Goal: Task Accomplishment & Management: Manage account settings

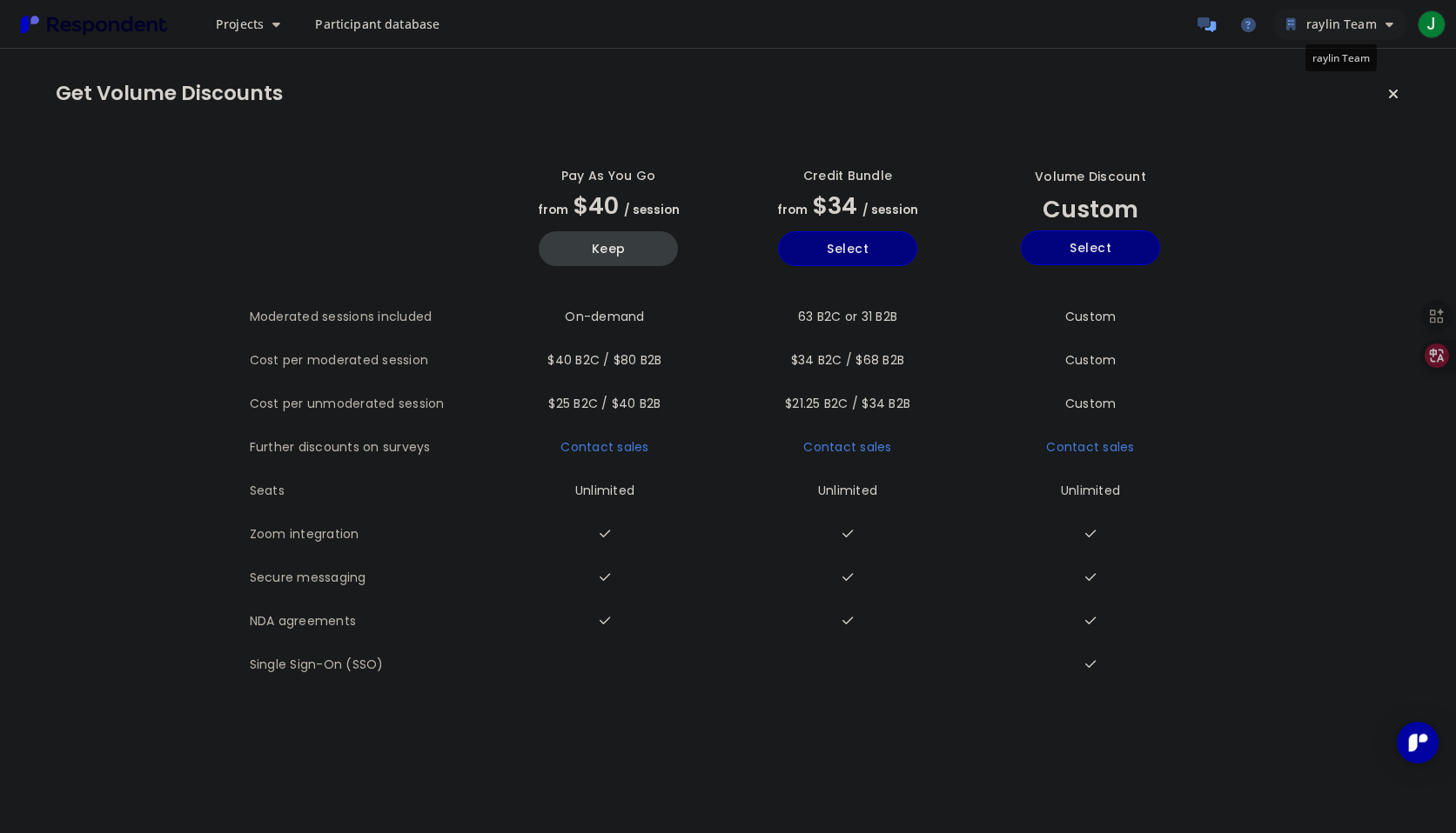
click at [1354, 29] on span "raylin Team" at bounding box center [1341, 24] width 71 height 17
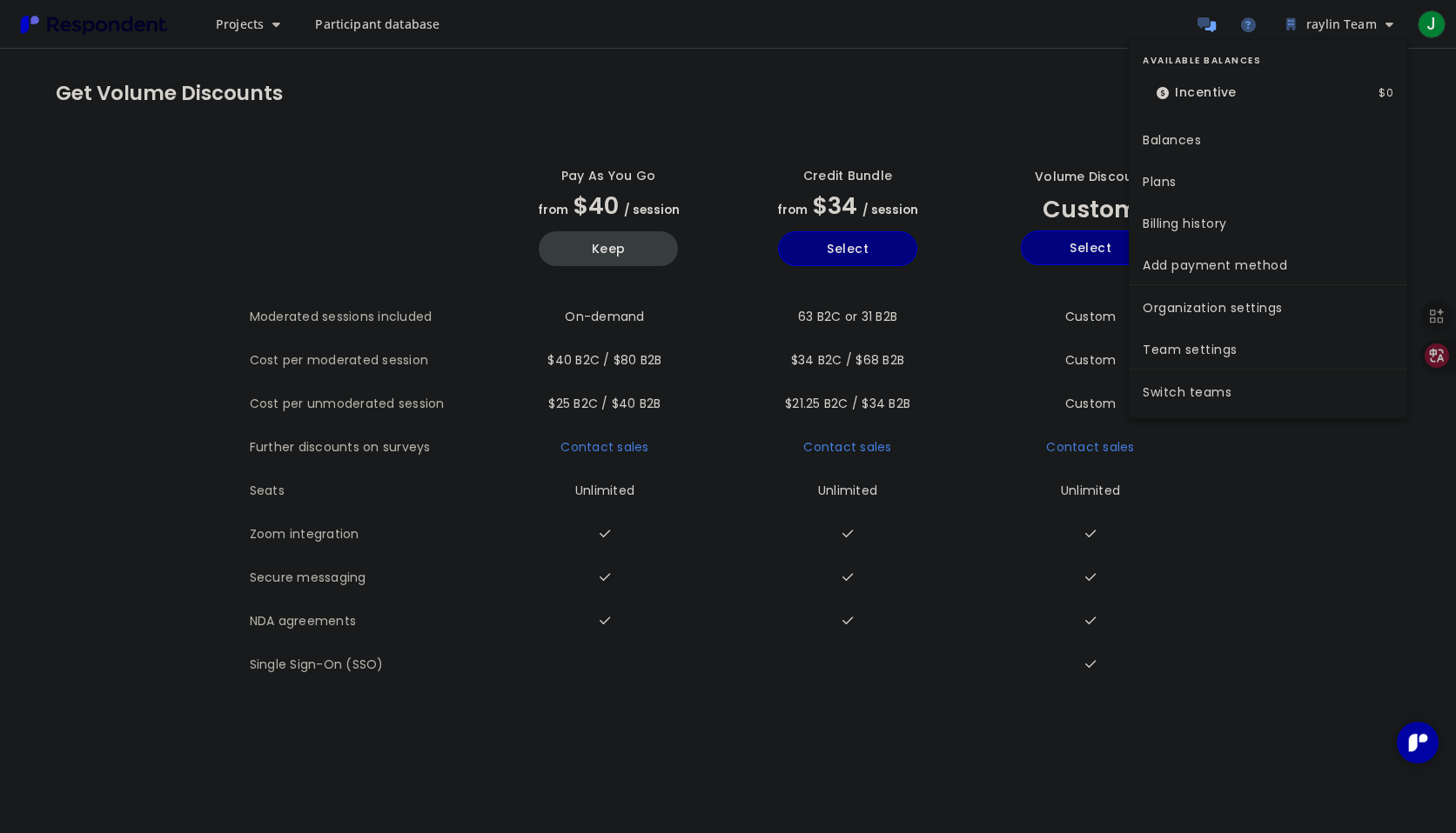
click at [1052, 107] on md-backdrop at bounding box center [728, 416] width 1456 height 833
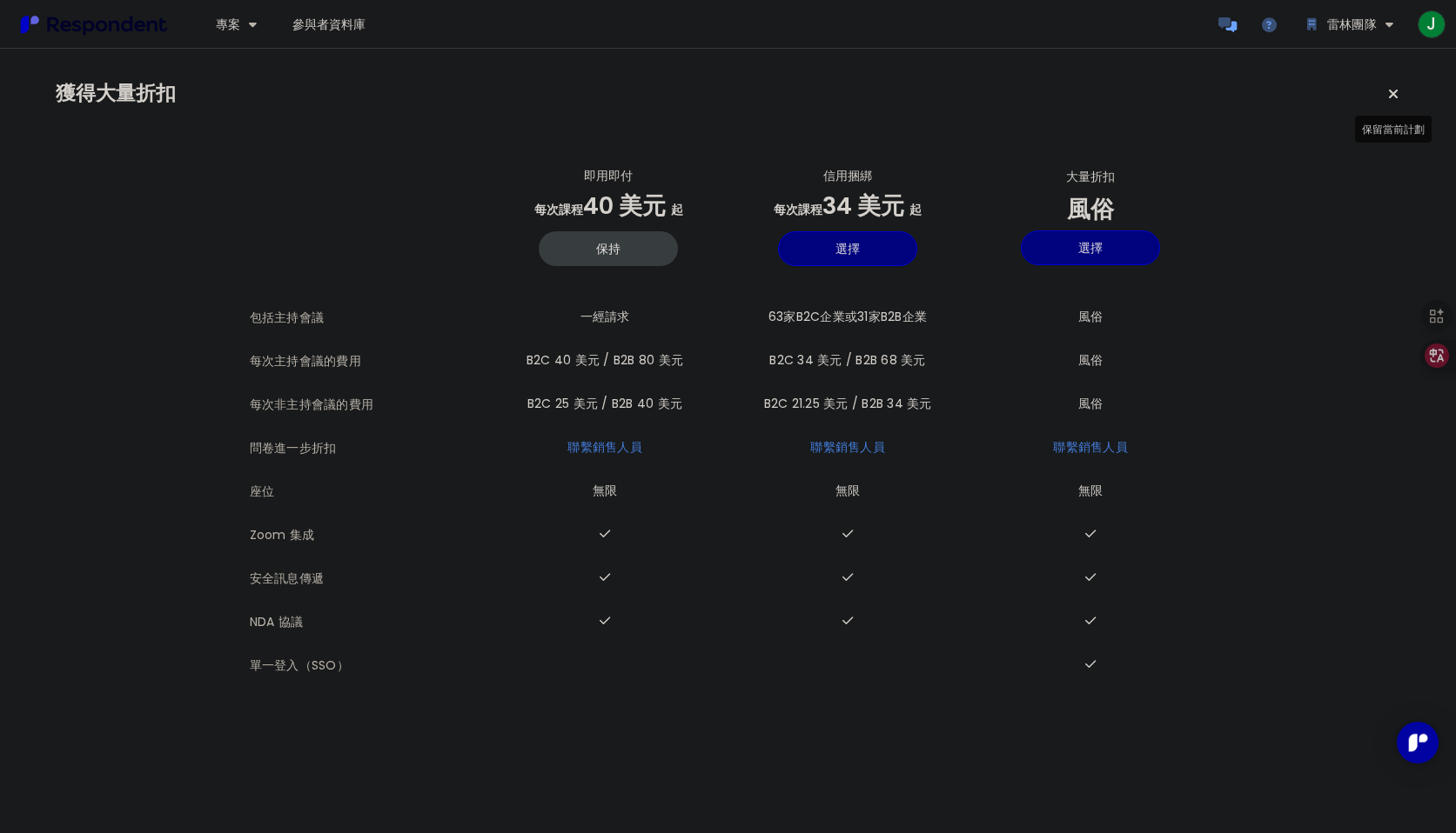
click at [1390, 98] on icon "保留當前計劃" at bounding box center [1393, 93] width 10 height 14
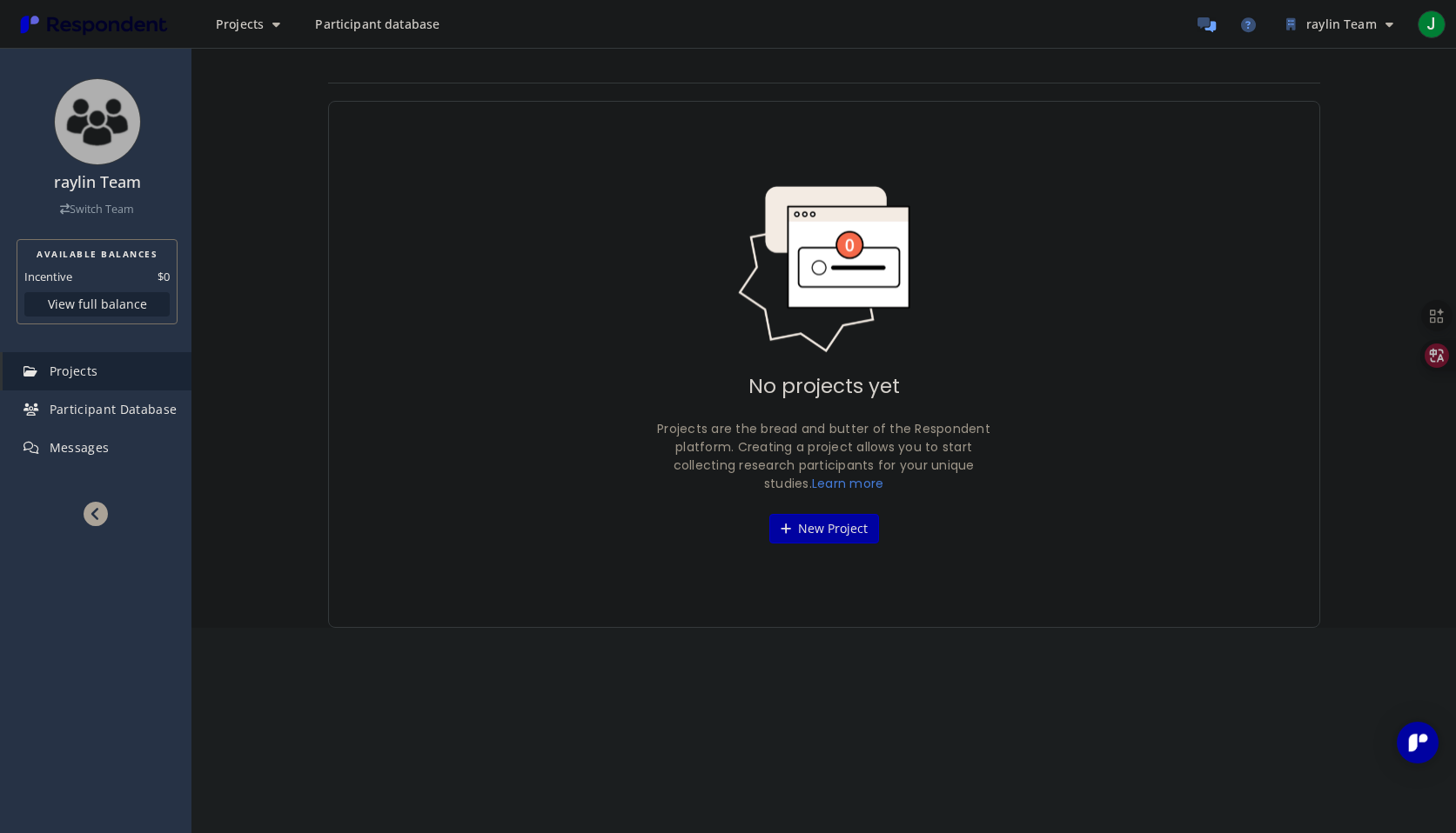
click at [107, 17] on img "Main navigation" at bounding box center [93, 24] width 160 height 29
click at [1433, 30] on span "J" at bounding box center [1431, 24] width 28 height 28
click at [1260, 156] on link "Logout" at bounding box center [1338, 155] width 223 height 42
